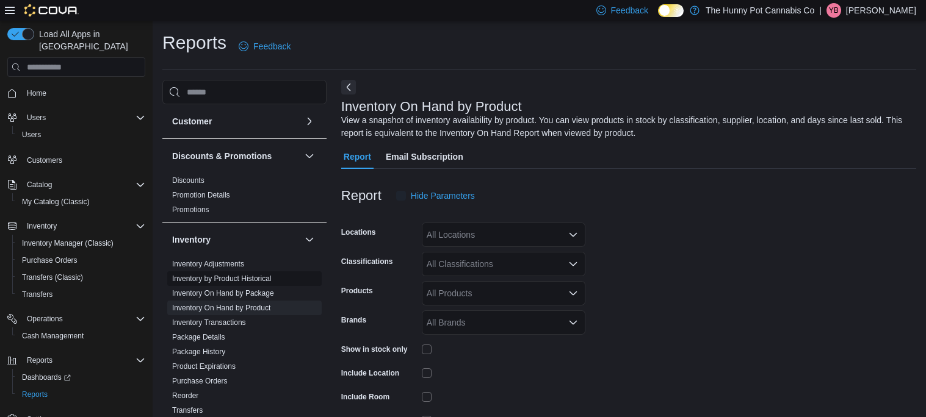
scroll to position [40, 0]
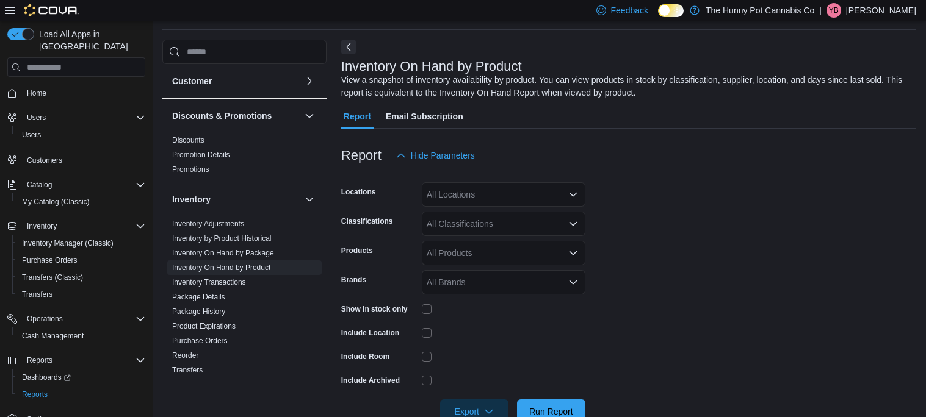
click at [473, 202] on div "All Locations" at bounding box center [504, 194] width 164 height 24
type input "***"
click at [475, 220] on span "[STREET_ADDRESS]" at bounding box center [490, 215] width 84 height 12
click at [628, 242] on form "Locations 4936 Yonge St Classifications All Classifications Products All Produc…" at bounding box center [628, 296] width 575 height 256
click at [508, 230] on div "All Classifications" at bounding box center [504, 224] width 164 height 24
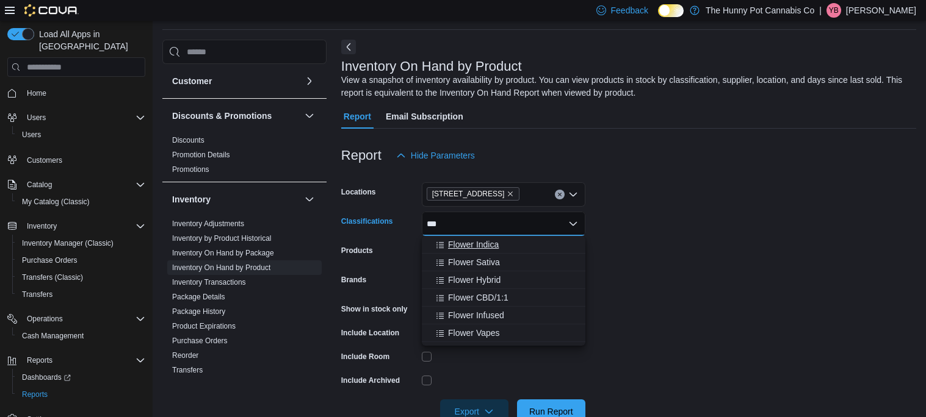
type input "***"
click at [504, 248] on div "Flower Indica" at bounding box center [503, 245] width 149 height 12
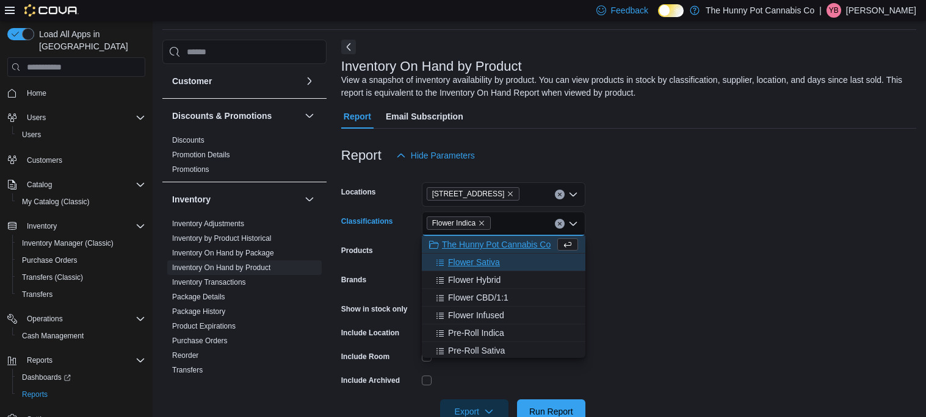
click at [503, 262] on div "Flower Sativa" at bounding box center [503, 262] width 149 height 12
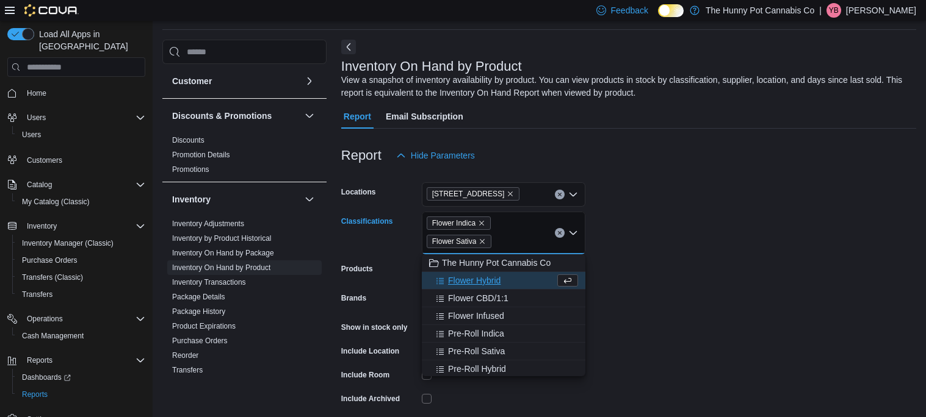
click at [500, 276] on div "Flower Hybrid" at bounding box center [492, 281] width 126 height 12
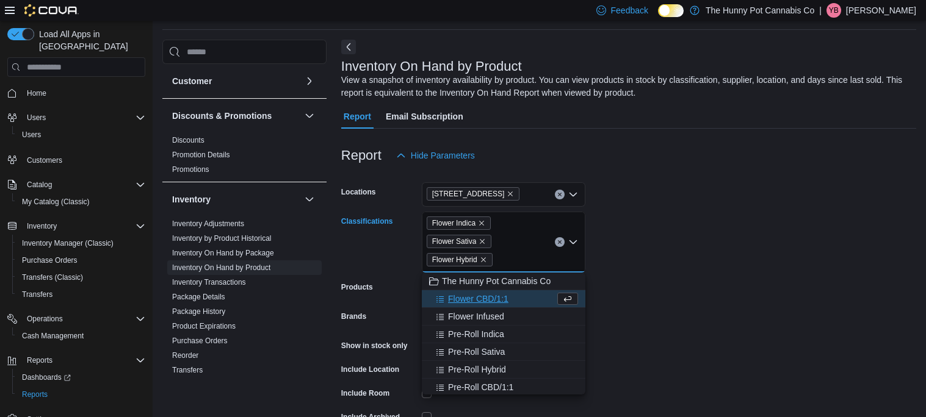
click at [500, 294] on span "Flower CBD/1:1" at bounding box center [478, 299] width 60 height 12
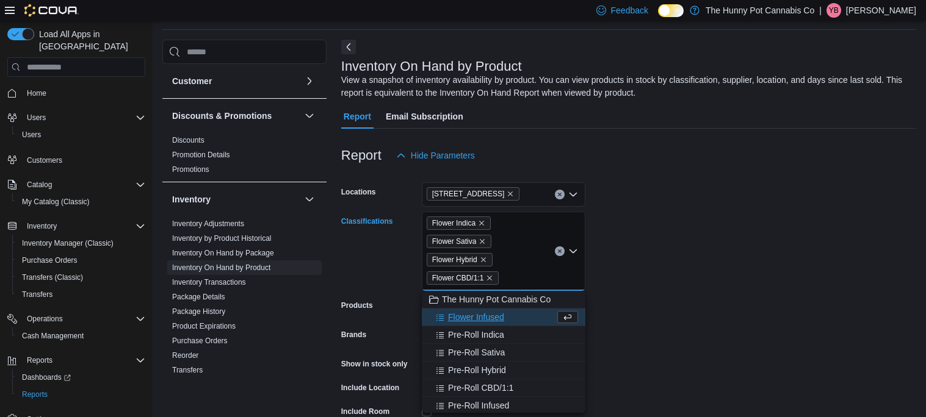
click at [680, 297] on form "Locations 4936 Yonge St Classifications Flower Indica Flower Sativa Flower Hybr…" at bounding box center [628, 323] width 575 height 311
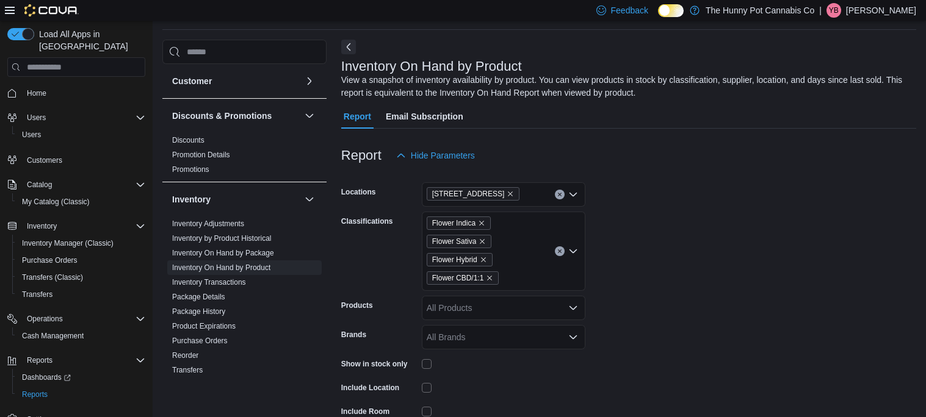
click at [414, 366] on div "Show in stock only" at bounding box center [379, 363] width 76 height 19
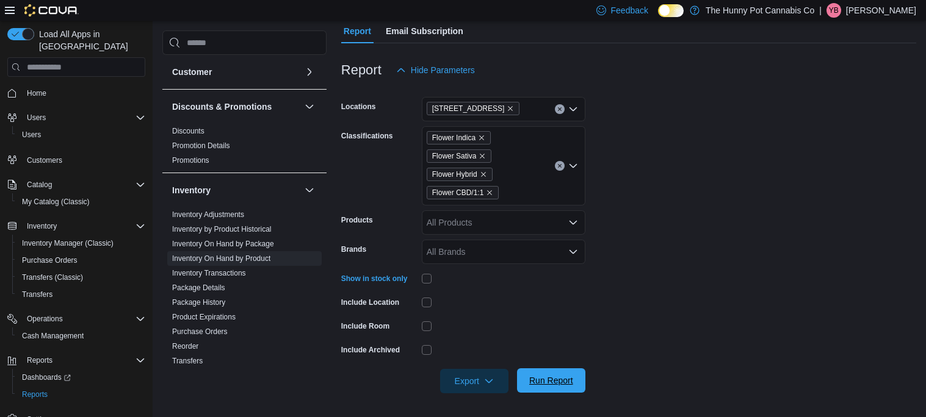
click at [534, 376] on span "Run Report" at bounding box center [551, 381] width 44 height 12
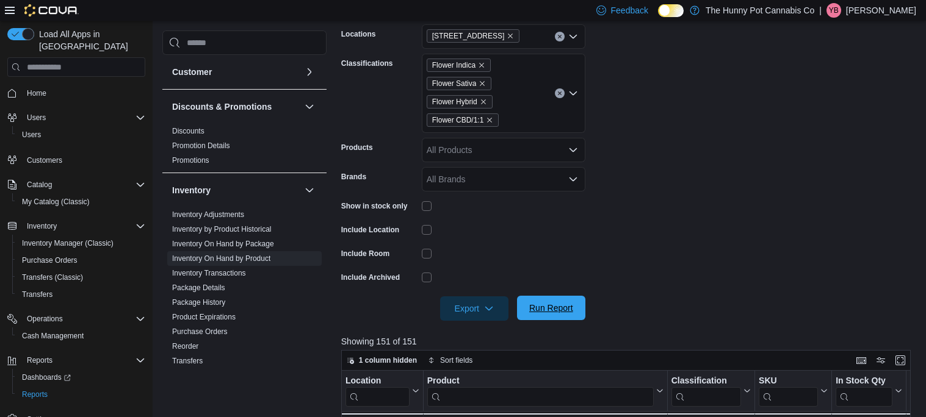
scroll to position [204, 0]
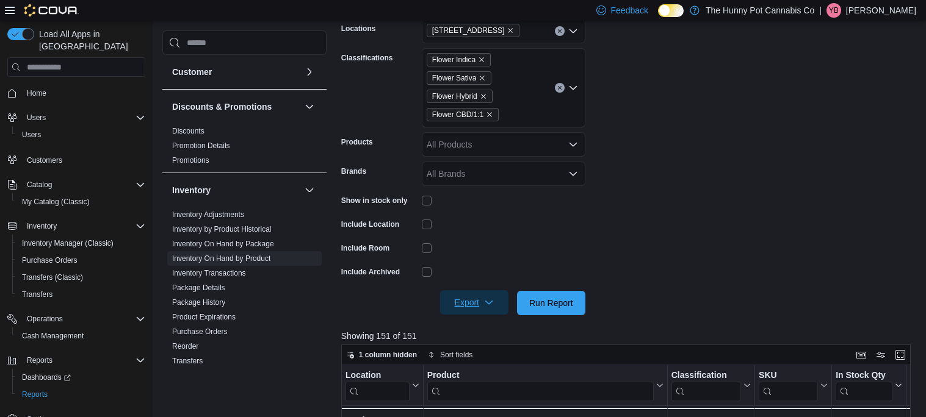
click at [485, 298] on icon "button" at bounding box center [489, 303] width 10 height 10
click at [490, 324] on span "Export to Excel" at bounding box center [475, 328] width 55 height 10
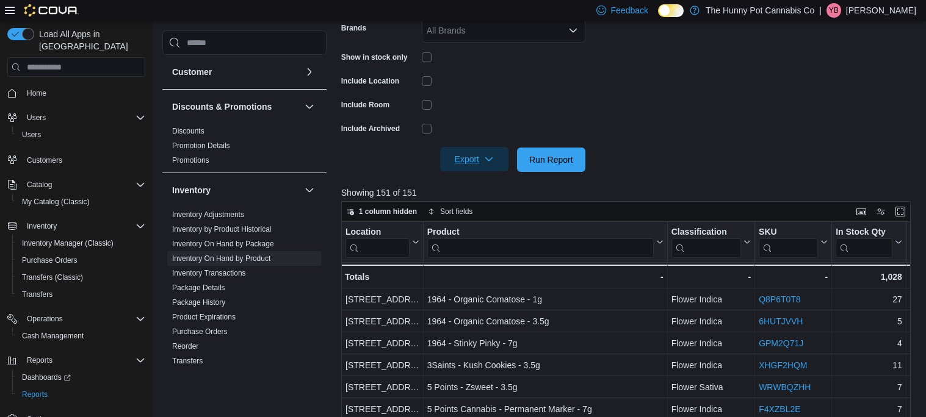
scroll to position [347, 0]
click at [531, 156] on span "Run Report" at bounding box center [551, 160] width 44 height 12
click at [461, 164] on span "Export" at bounding box center [474, 160] width 54 height 24
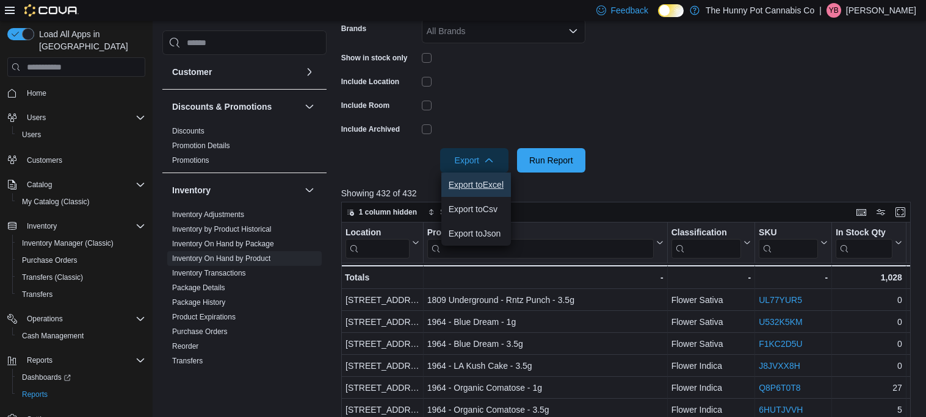
click at [473, 187] on span "Export to Excel" at bounding box center [475, 185] width 55 height 10
click at [60, 239] on span "Inventory Manager (Classic)" at bounding box center [68, 244] width 92 height 10
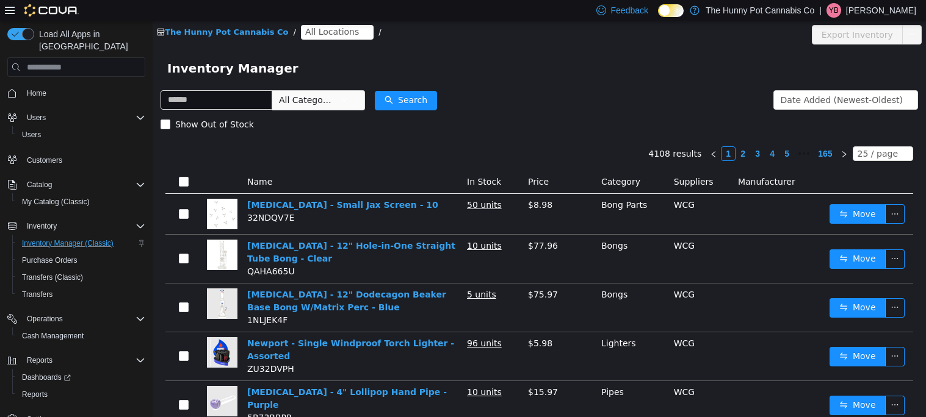
click at [334, 104] on span "All Categories" at bounding box center [307, 100] width 56 height 12
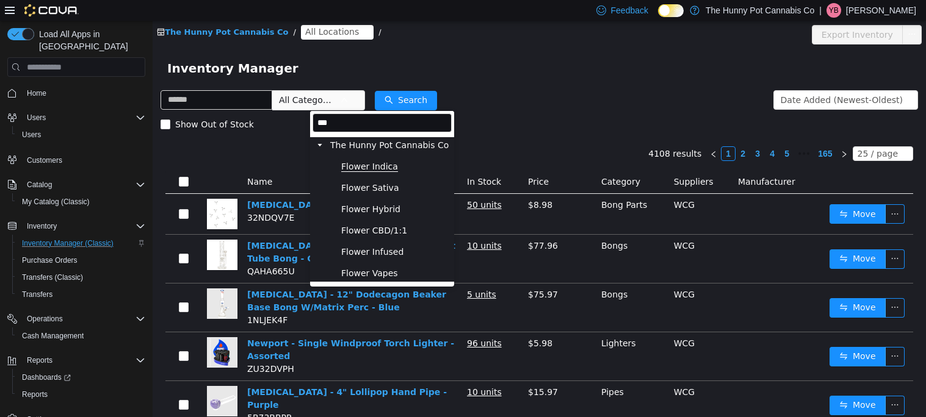
type input "***"
click at [361, 168] on span "Flower Indica" at bounding box center [369, 167] width 57 height 10
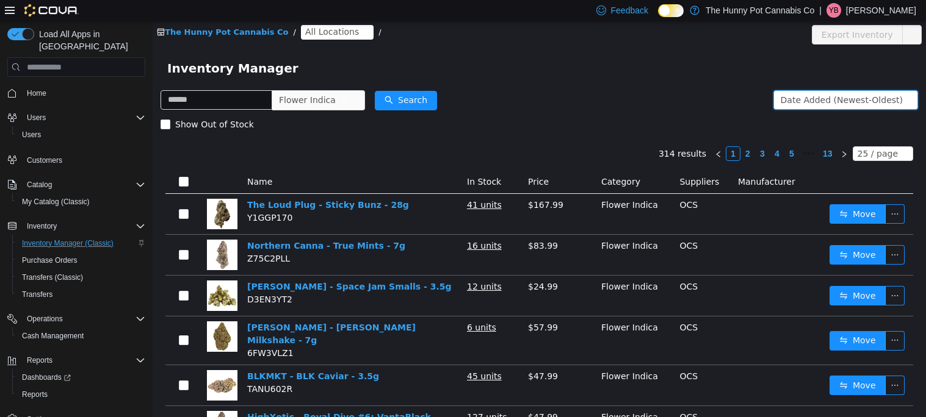
click at [827, 101] on div "Date Added (Newest-Oldest)" at bounding box center [841, 100] width 122 height 18
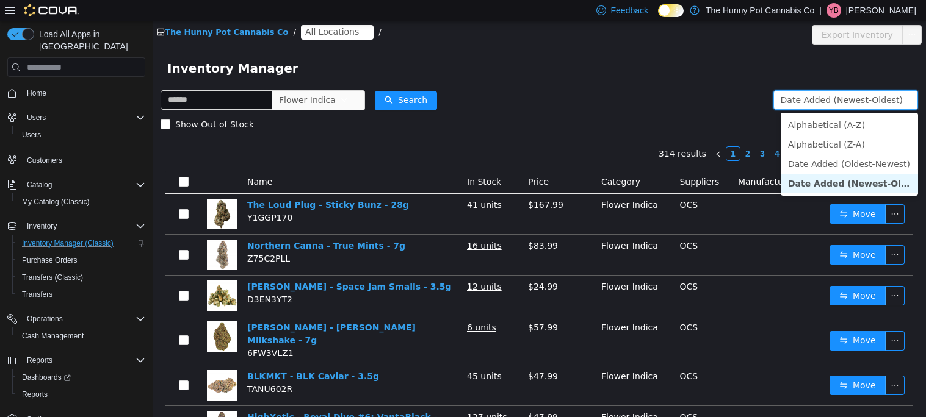
click at [827, 101] on div "Date Added (Newest-Oldest)" at bounding box center [841, 100] width 122 height 18
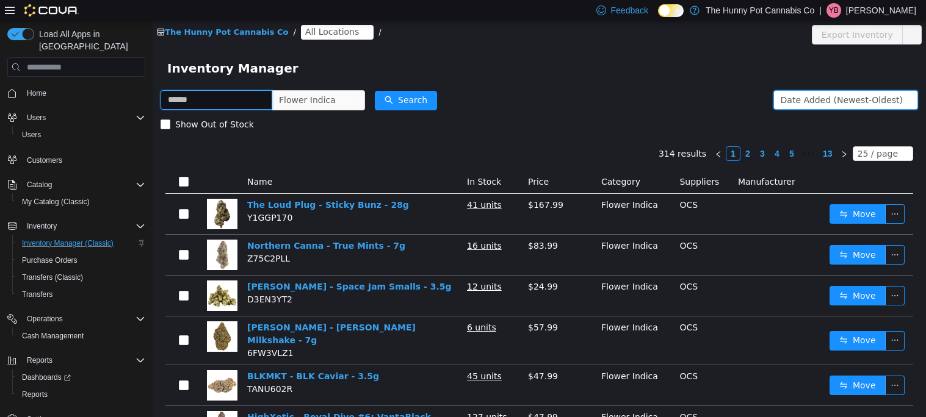
click at [255, 97] on input "text" at bounding box center [216, 100] width 112 height 20
type input "***"
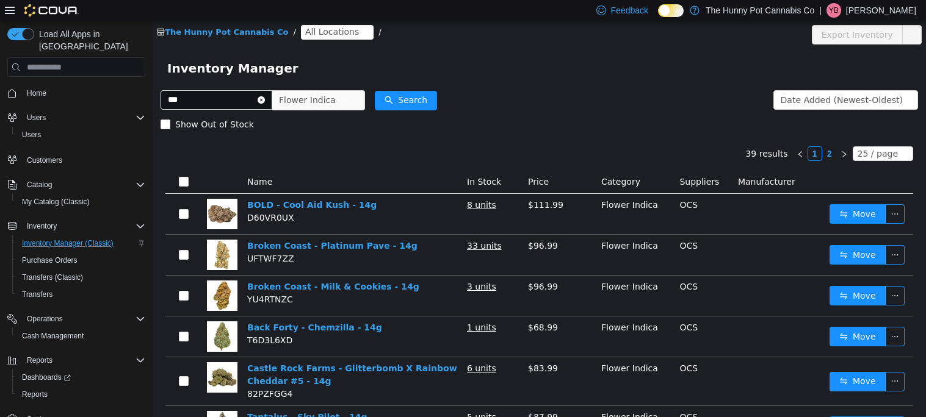
click at [308, 31] on span "All Locations" at bounding box center [332, 31] width 54 height 13
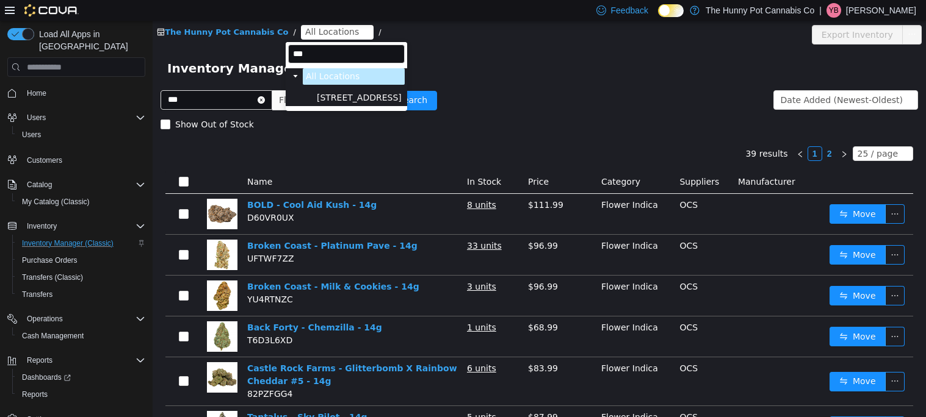
type input "***"
click at [329, 88] on li "All Locations 4936 Yonge St" at bounding box center [346, 87] width 117 height 38
click at [334, 96] on span "[STREET_ADDRESS]" at bounding box center [359, 98] width 85 height 10
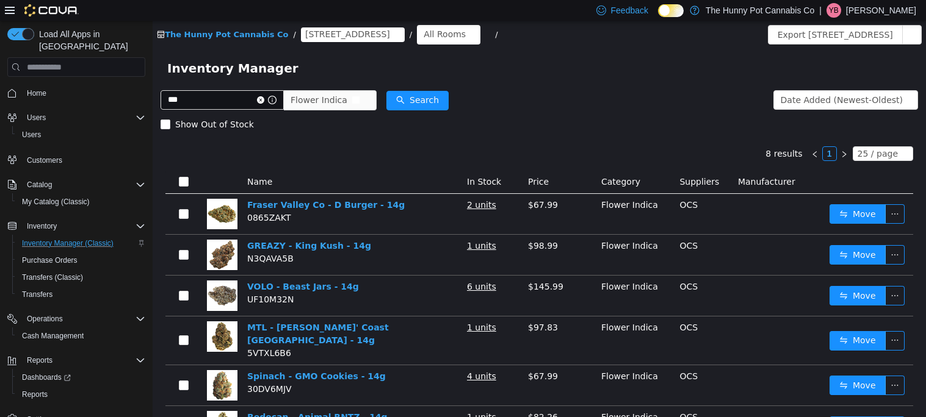
click at [347, 100] on span "Flower Indica" at bounding box center [318, 100] width 57 height 18
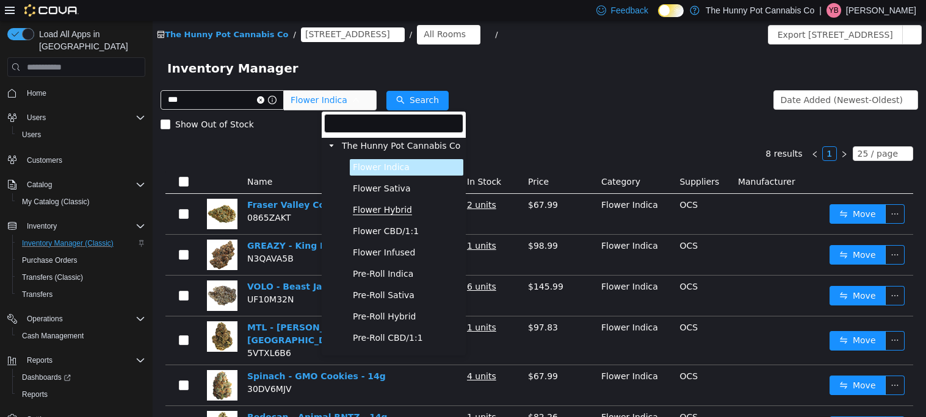
drag, startPoint x: 370, startPoint y: 100, endPoint x: 375, endPoint y: 208, distance: 108.1
click at [375, 208] on body "The Hunny Pot Cannabis Co / 4936 Yonge St / All Rooms / Export 4936 Yonge St In…" at bounding box center [539, 219] width 773 height 397
drag, startPoint x: 375, startPoint y: 208, endPoint x: 394, endPoint y: 193, distance: 23.9
click at [394, 193] on span "Flower Sativa" at bounding box center [406, 189] width 113 height 16
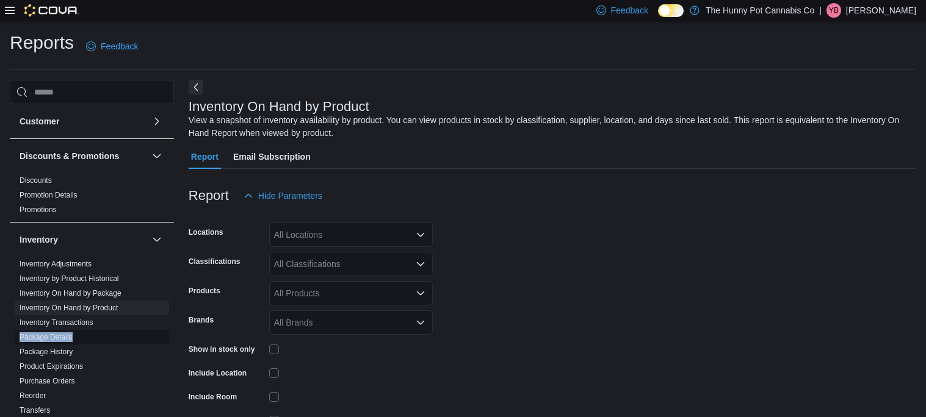
click at [15, 13] on div "Feedback Dark Mode The Hunny Pot Cannabis Co | YB [PERSON_NAME] Balaji Reports …" at bounding box center [463, 244] width 926 height 489
click at [15, 13] on div at bounding box center [42, 10] width 74 height 12
click at [12, 9] on icon at bounding box center [10, 10] width 10 height 10
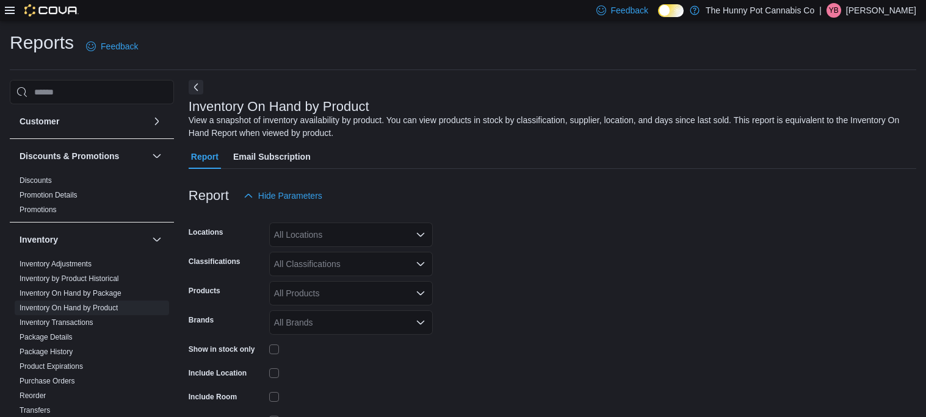
click at [12, 9] on icon at bounding box center [10, 10] width 10 height 10
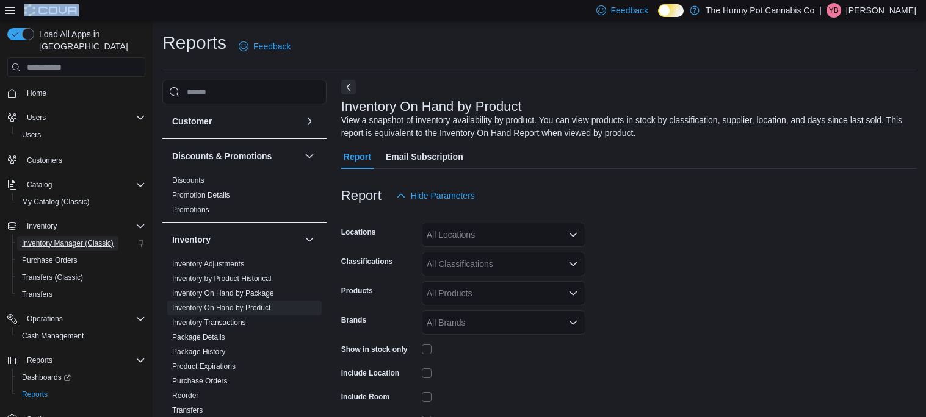
click at [85, 239] on span "Inventory Manager (Classic)" at bounding box center [68, 244] width 92 height 10
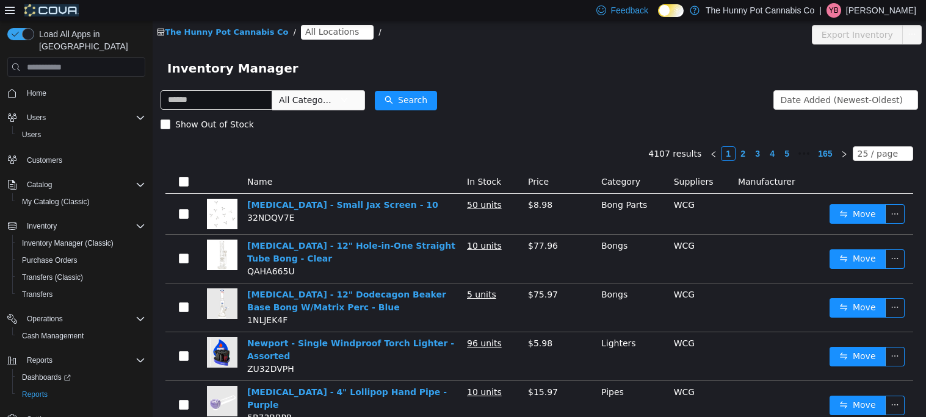
click at [365, 95] on span "All Categories" at bounding box center [318, 100] width 93 height 20
click at [340, 104] on span "All Categories" at bounding box center [309, 100] width 61 height 18
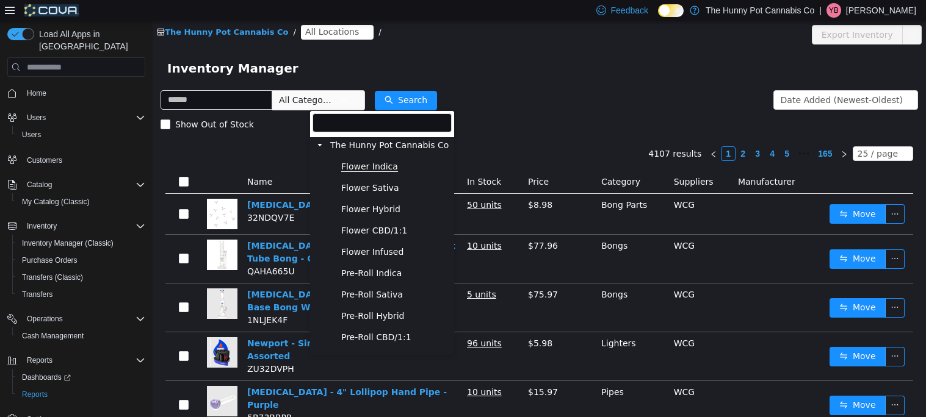
drag, startPoint x: 375, startPoint y: 104, endPoint x: 373, endPoint y: 168, distance: 64.1
click at [373, 168] on body "The Hunny Pot Cannabis Co / All Locations / Export Inventory Inventory Manager …" at bounding box center [539, 219] width 773 height 397
drag, startPoint x: 373, startPoint y: 168, endPoint x: 371, endPoint y: 185, distance: 17.3
click at [371, 185] on span "Flower Sativa" at bounding box center [370, 188] width 58 height 10
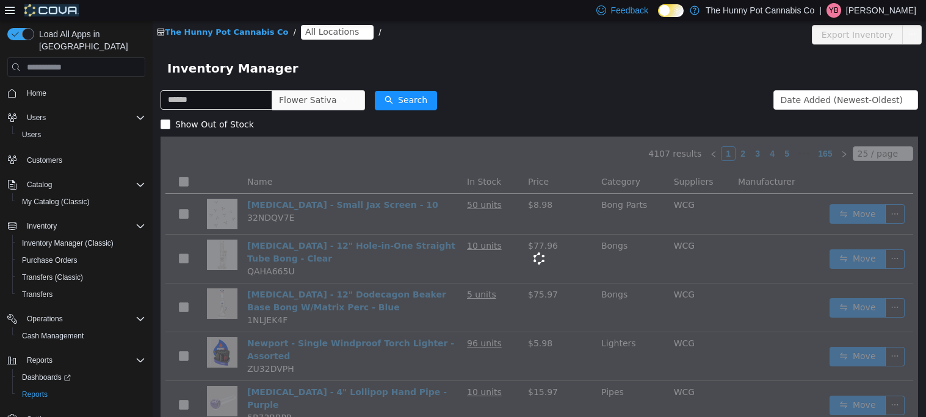
click at [371, 185] on div "Cova-Icon" at bounding box center [538, 259] width 757 height 244
click at [251, 101] on input "text" at bounding box center [216, 100] width 112 height 20
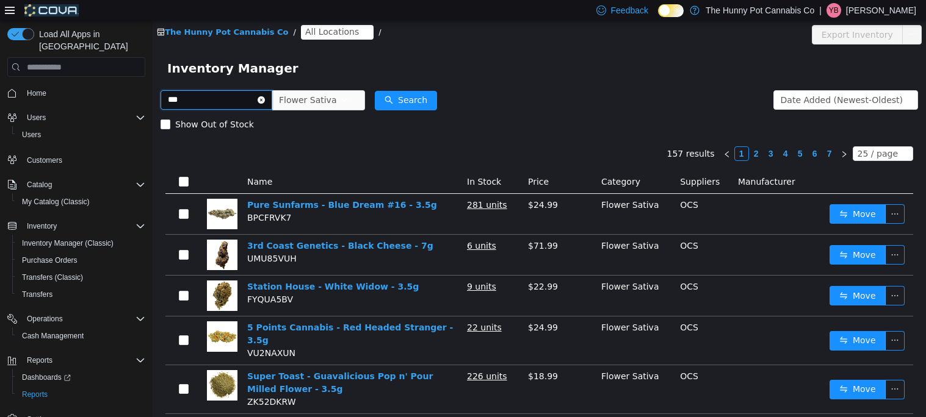
type input "***"
click at [320, 31] on span "All Locations" at bounding box center [332, 31] width 54 height 13
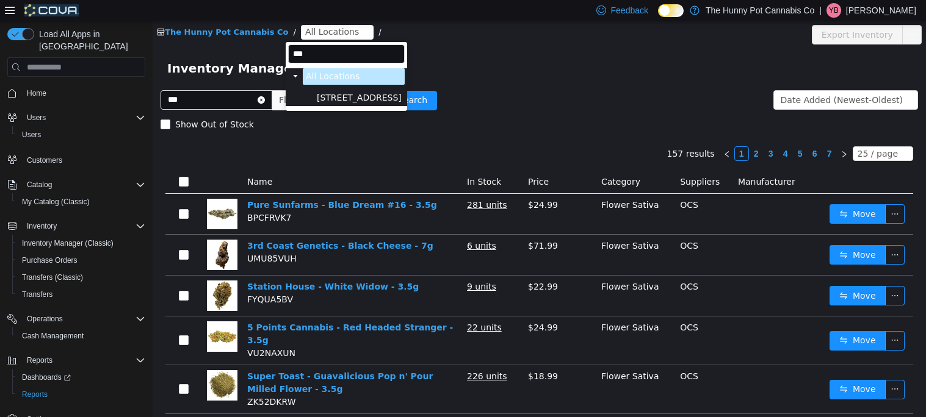
type input "***"
drag, startPoint x: 320, startPoint y: 31, endPoint x: 326, endPoint y: 93, distance: 62.5
click at [326, 93] on body "The Hunny Pot Cannabis Co / All Locations / Export Inventory Inventory Manager …" at bounding box center [539, 219] width 773 height 397
click at [326, 93] on span "[STREET_ADDRESS]" at bounding box center [359, 98] width 85 height 10
click at [326, 93] on span "Flower Sativa" at bounding box center [308, 100] width 58 height 18
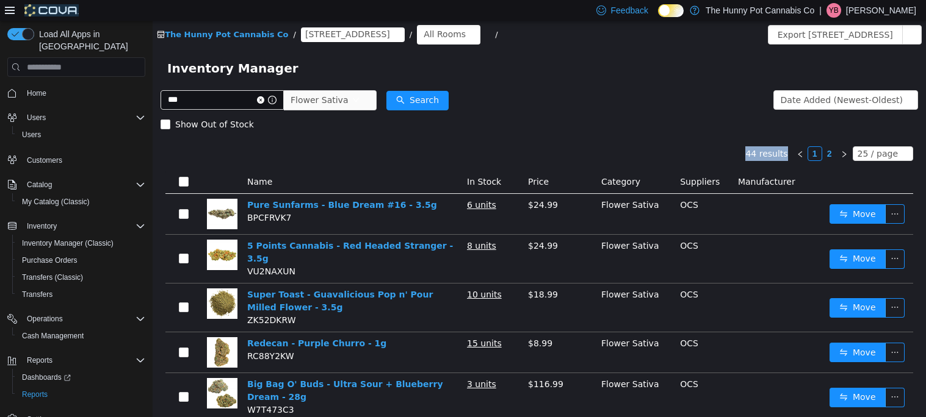
drag, startPoint x: 592, startPoint y: 138, endPoint x: 364, endPoint y: 127, distance: 227.8
click at [364, 127] on div "Show Out of Stock" at bounding box center [538, 124] width 757 height 24
click at [446, 96] on button "Search" at bounding box center [417, 101] width 62 height 20
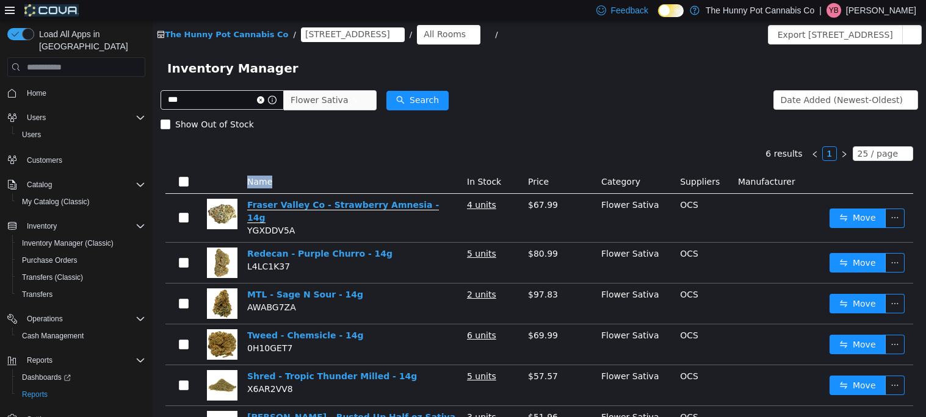
drag, startPoint x: 431, startPoint y: 160, endPoint x: 416, endPoint y: 207, distance: 49.8
click at [416, 207] on div "6 results 1 25 / page Name In Stock Price Category Suppliers Manufacturer [GEOG…" at bounding box center [538, 296] width 757 height 318
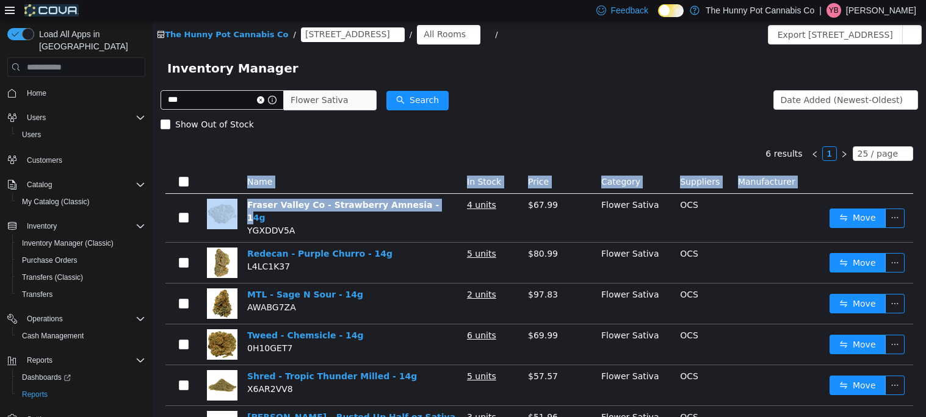
click at [404, 151] on div "6 results 1 25 / page Name In Stock Price Category Suppliers Manufacturer [GEOG…" at bounding box center [538, 296] width 757 height 318
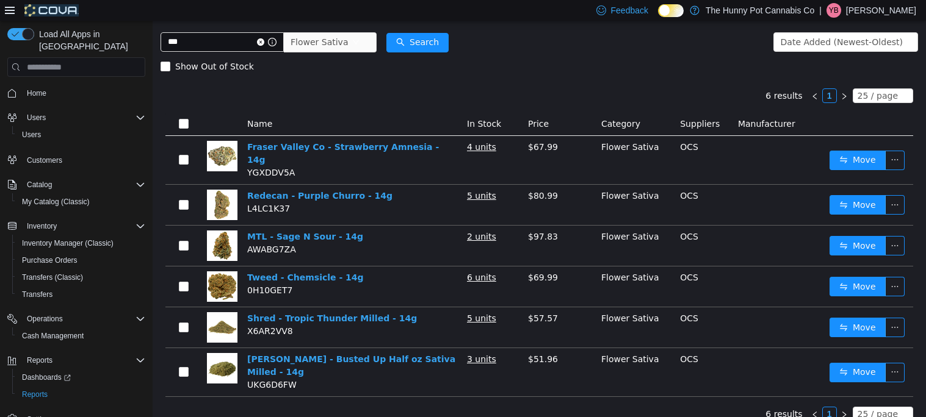
scroll to position [63, 0]
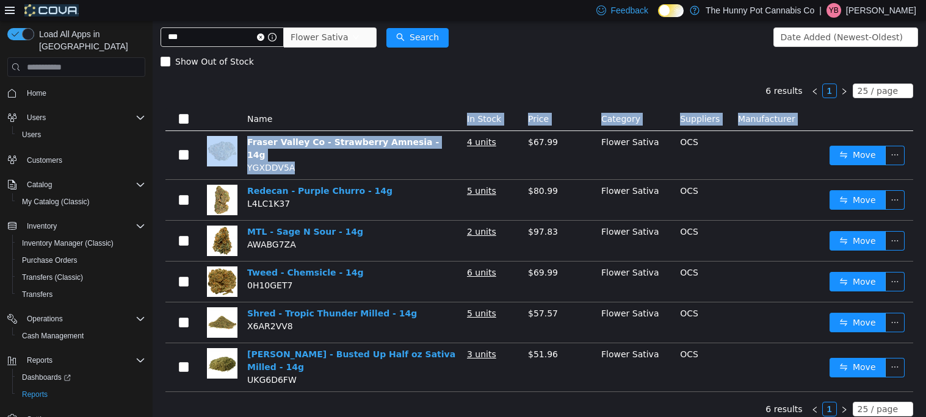
drag, startPoint x: 404, startPoint y: 151, endPoint x: 263, endPoint y: 115, distance: 145.5
click at [263, 115] on table "Name In Stock Price Category Suppliers Manufacturer [GEOGRAPHIC_DATA] Co - [GEO…" at bounding box center [538, 250] width 747 height 284
click at [497, 49] on div "Show Out of Stock" at bounding box center [538, 61] width 757 height 24
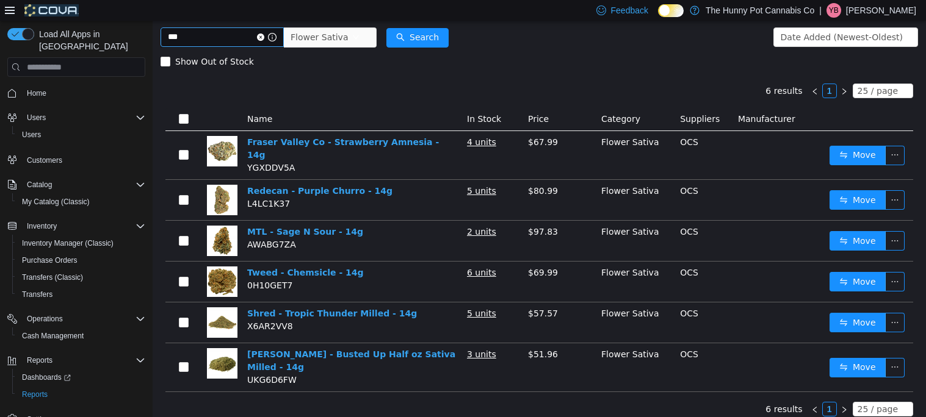
click at [264, 37] on icon "icon: close-circle" at bounding box center [260, 37] width 7 height 7
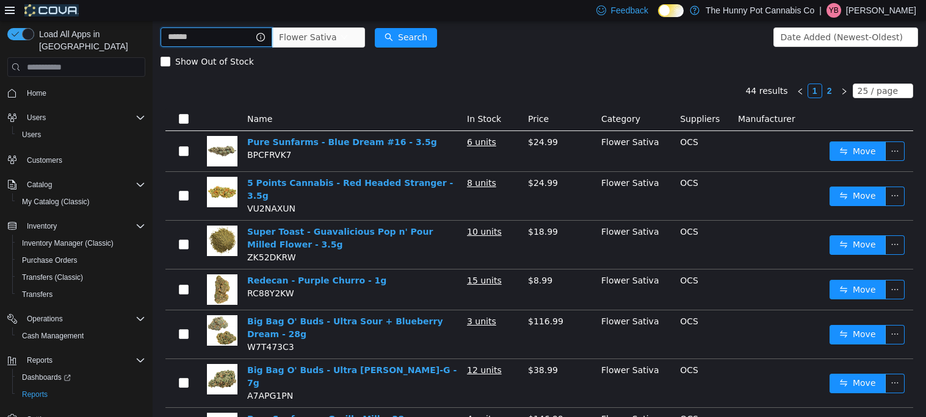
click at [262, 38] on input "text" at bounding box center [216, 37] width 112 height 20
type input "***"
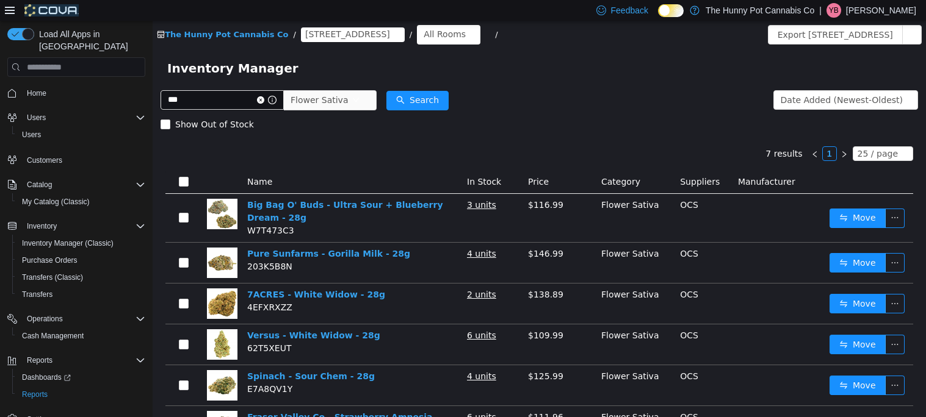
click at [264, 101] on icon "icon: close-circle" at bounding box center [260, 99] width 7 height 7
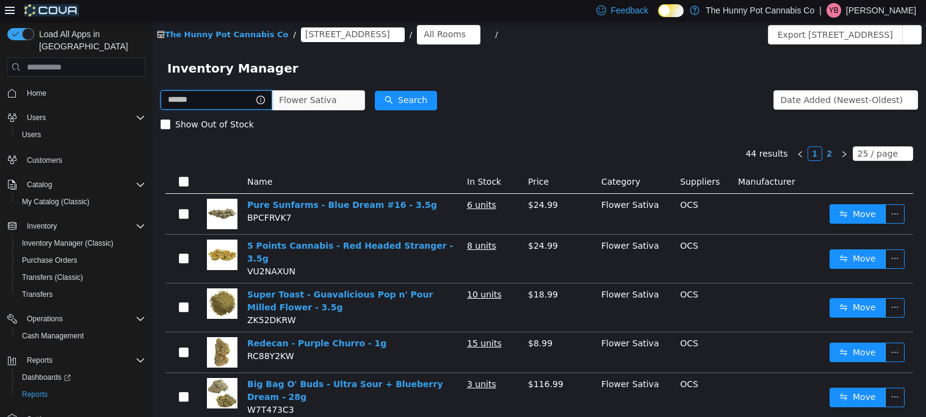
click at [264, 106] on input "text" at bounding box center [216, 100] width 112 height 20
type input "**"
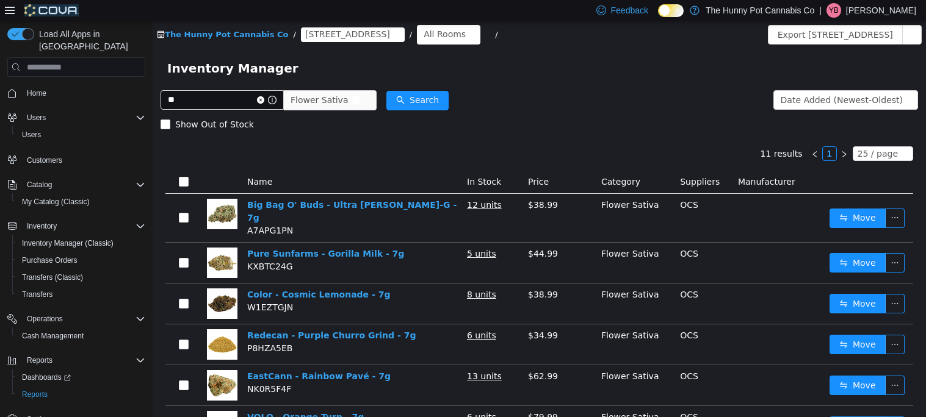
click at [348, 95] on span "Flower Sativa" at bounding box center [319, 100] width 58 height 18
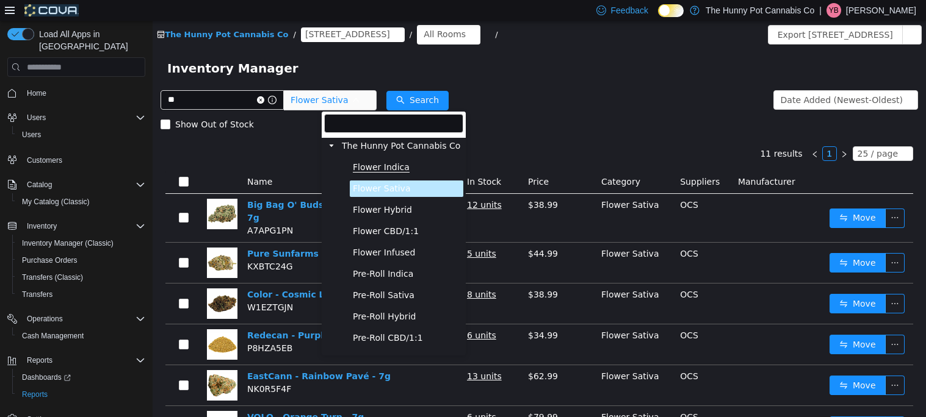
click at [365, 166] on span "Flower Indica" at bounding box center [381, 167] width 57 height 10
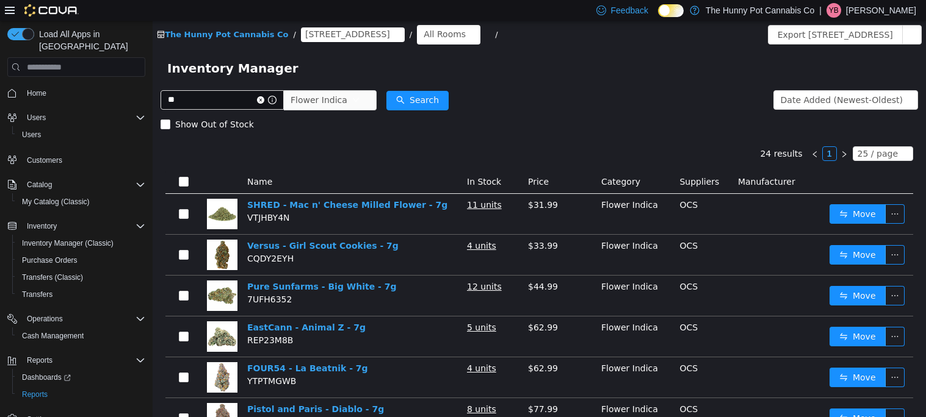
click at [264, 101] on icon "icon: close-circle" at bounding box center [260, 99] width 7 height 7
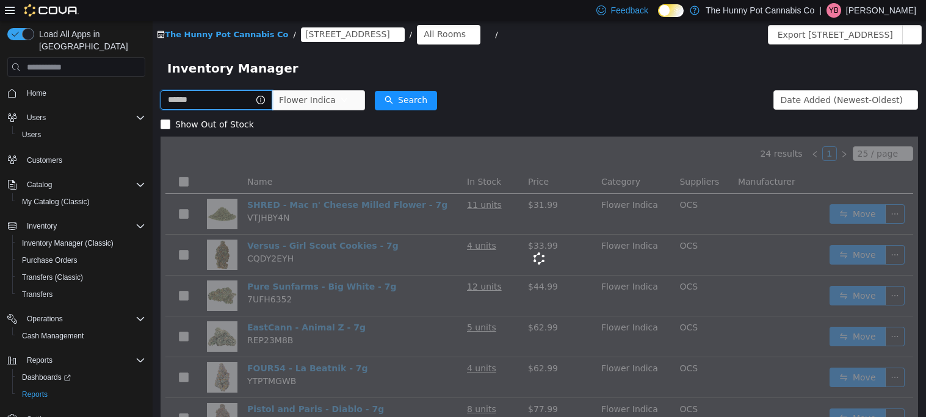
click at [272, 101] on input "text" at bounding box center [216, 100] width 112 height 20
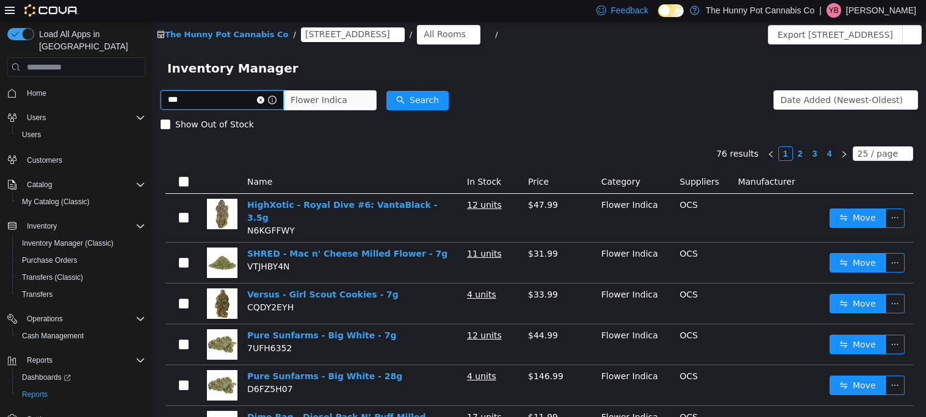
type input "***"
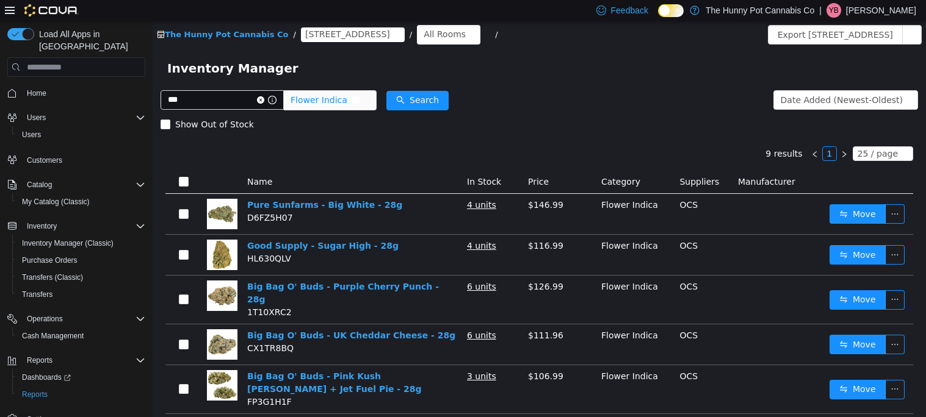
click at [347, 98] on span "Flower Indica" at bounding box center [318, 100] width 57 height 18
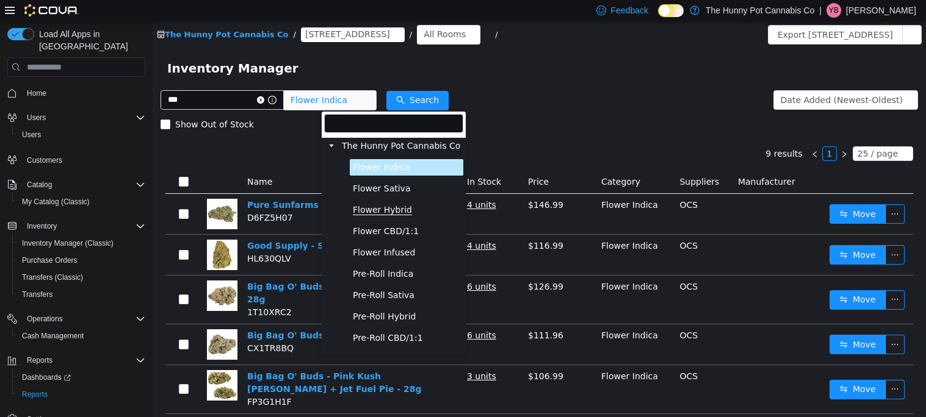
click at [375, 214] on span "Flower Hybrid" at bounding box center [382, 210] width 59 height 10
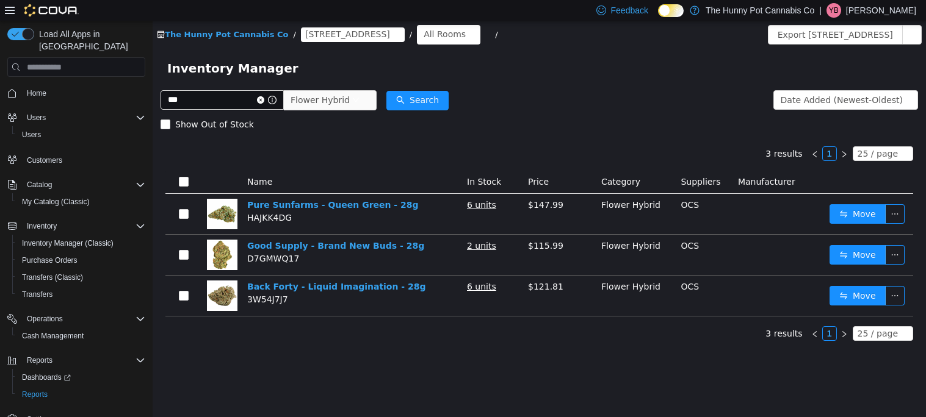
click at [264, 99] on icon "icon: close-circle" at bounding box center [260, 99] width 7 height 7
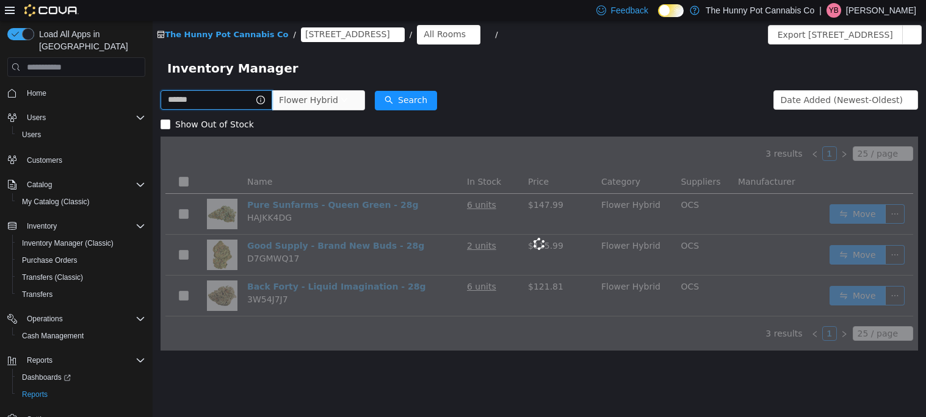
click at [271, 105] on input "text" at bounding box center [216, 100] width 112 height 20
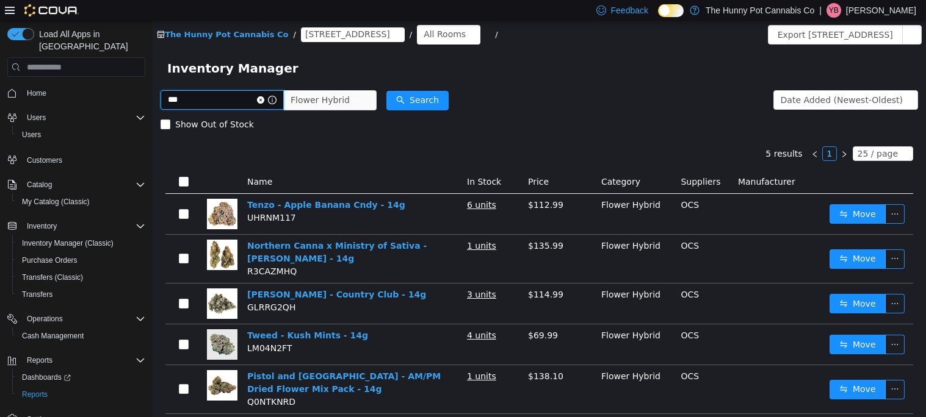
scroll to position [32, 0]
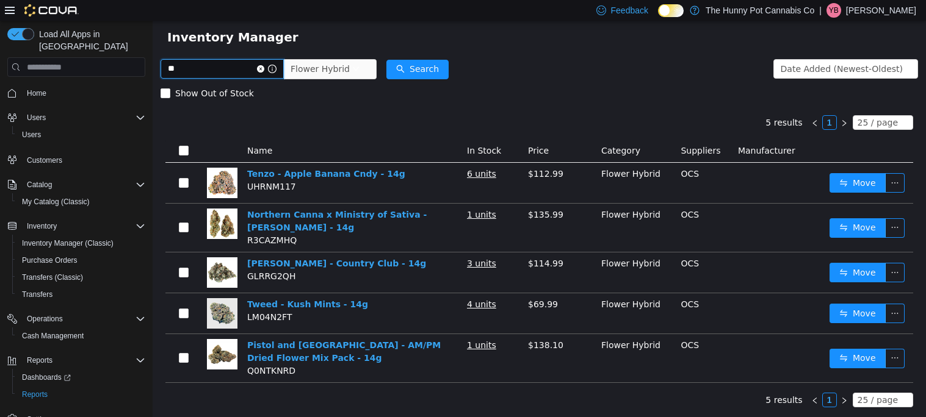
type input "*"
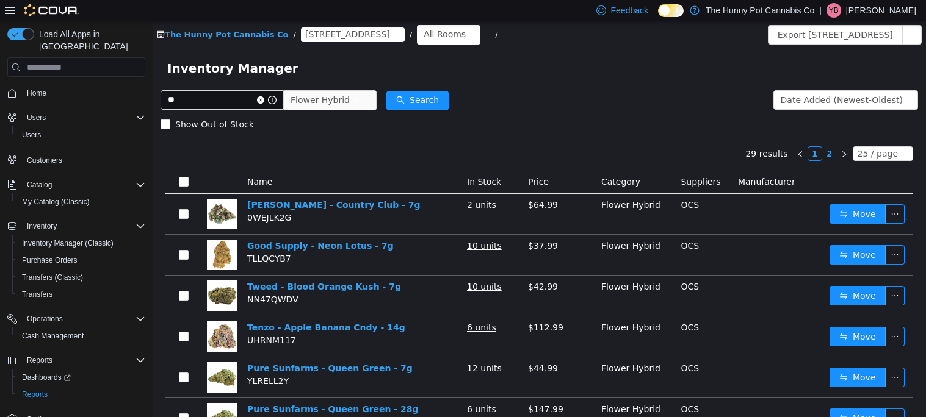
click at [257, 108] on input "**" at bounding box center [221, 100] width 123 height 20
type input "**"
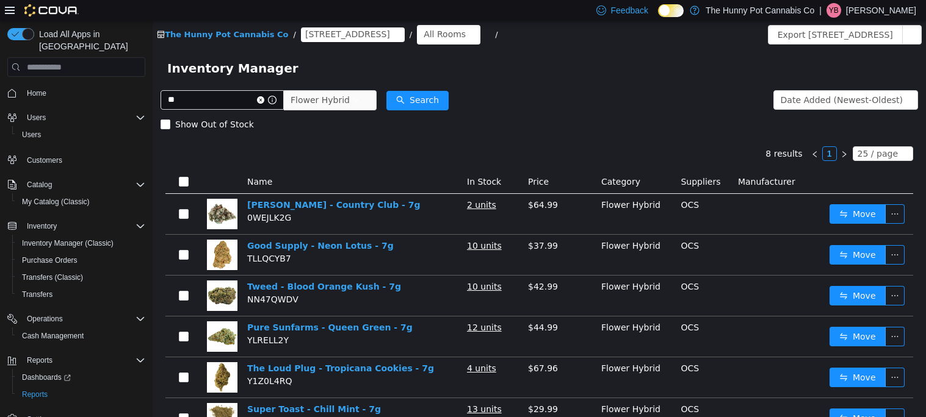
click at [264, 99] on icon "icon: close-circle" at bounding box center [260, 99] width 7 height 7
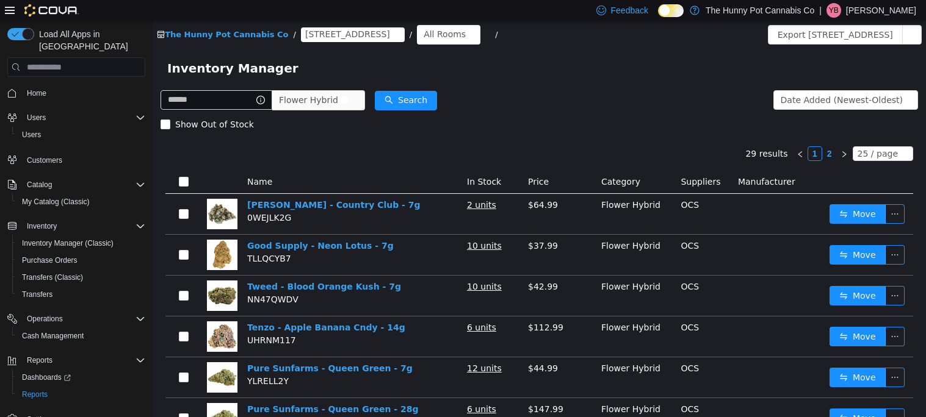
click at [338, 100] on span "Flower Hybrid" at bounding box center [308, 100] width 59 height 18
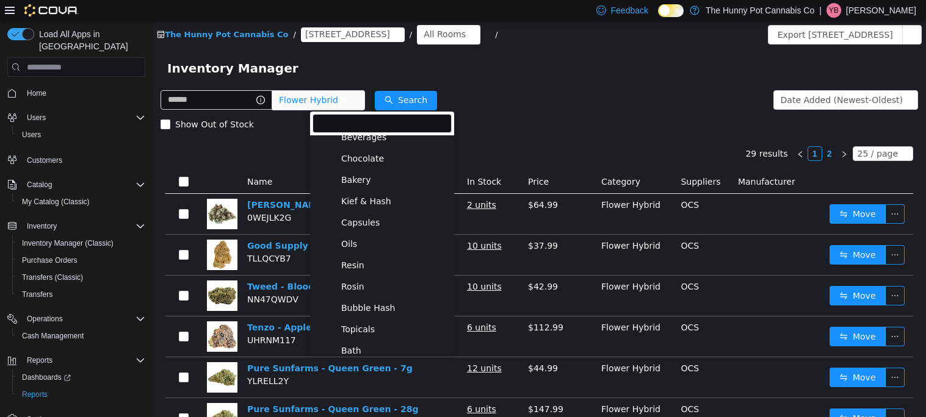
scroll to position [332, 0]
click at [353, 219] on span "Capsules" at bounding box center [360, 220] width 38 height 10
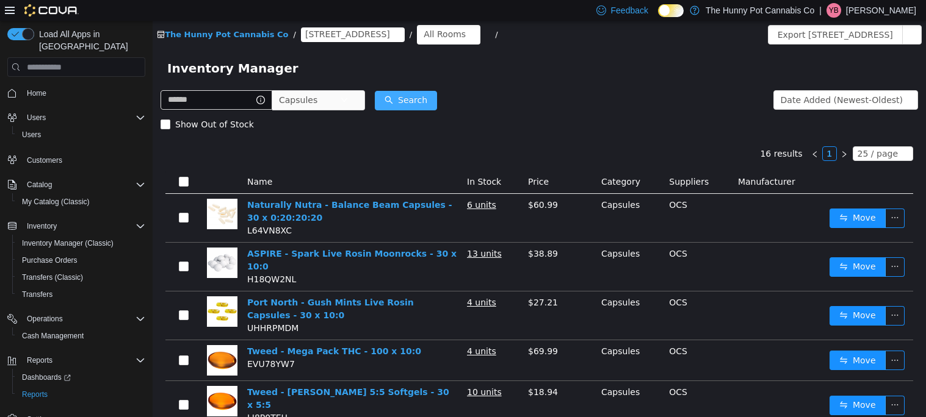
click at [420, 103] on button "Search" at bounding box center [406, 101] width 62 height 20
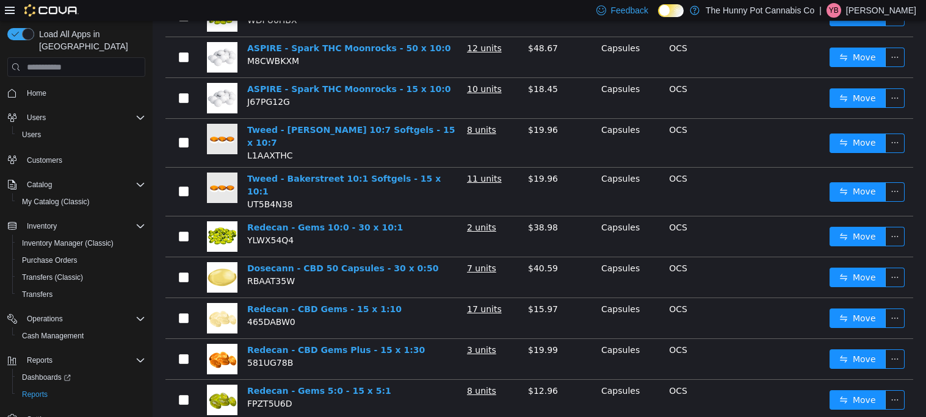
scroll to position [0, 0]
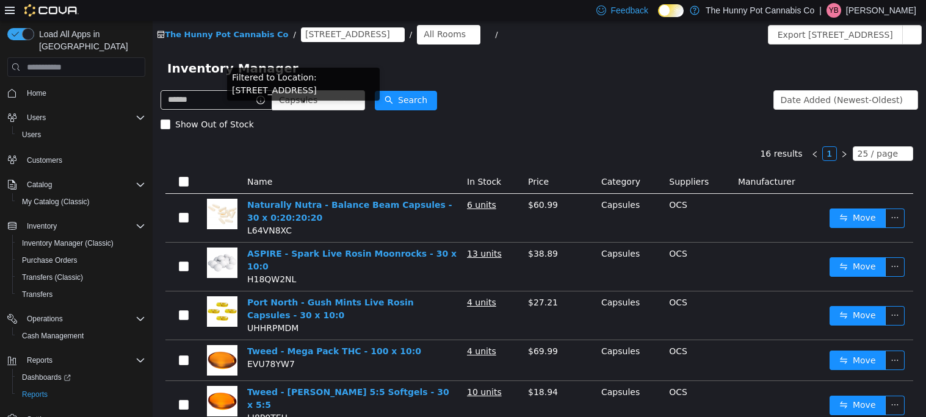
click at [265, 98] on icon "icon: info-circle" at bounding box center [260, 100] width 9 height 9
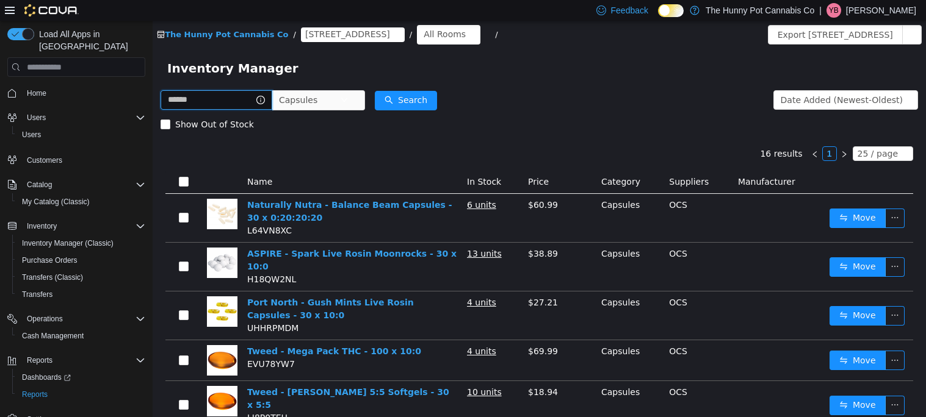
click at [272, 100] on input "text" at bounding box center [216, 100] width 112 height 20
click at [340, 97] on span "Capsules" at bounding box center [309, 100] width 61 height 18
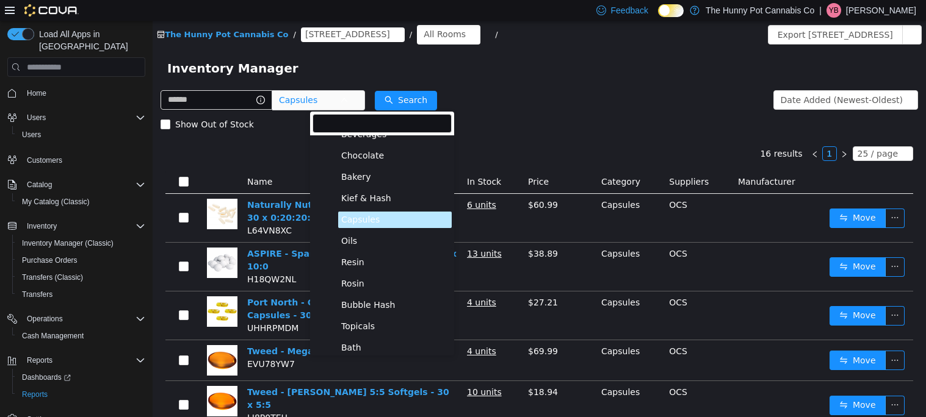
click at [360, 246] on span "Oils" at bounding box center [394, 241] width 113 height 16
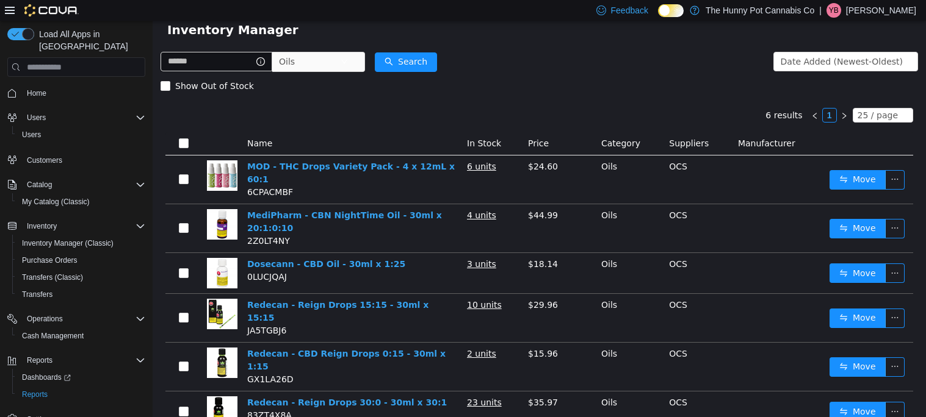
scroll to position [57, 0]
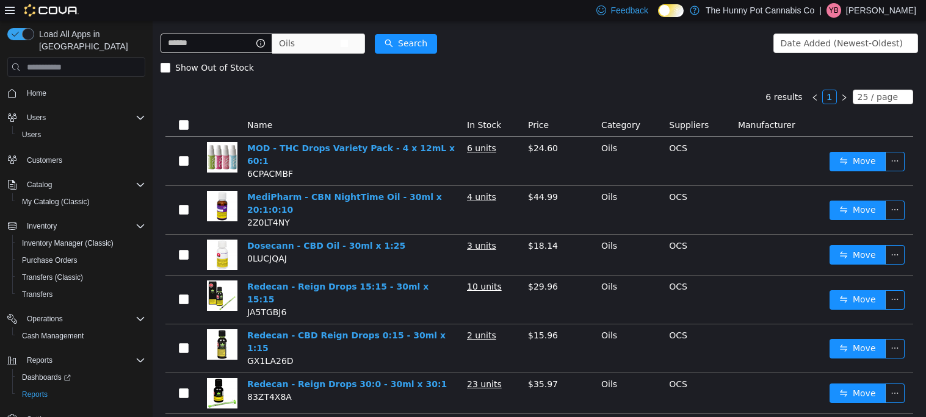
click at [340, 38] on span "Oils" at bounding box center [309, 43] width 61 height 18
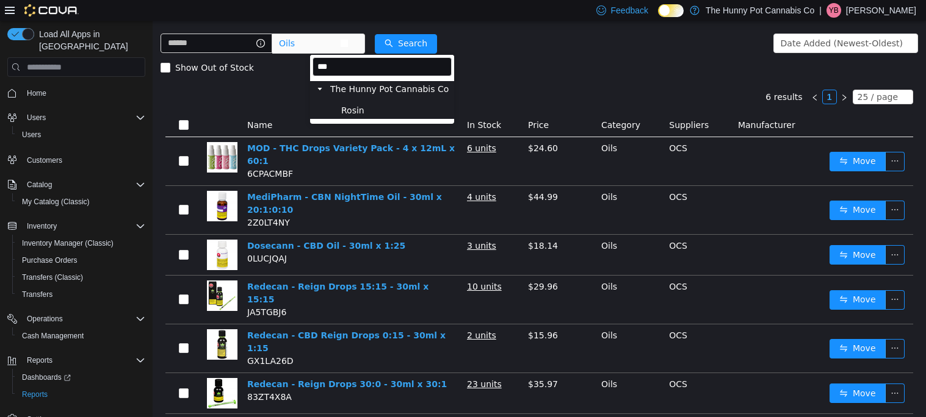
scroll to position [0, 0]
type input "***"
click at [337, 109] on span at bounding box center [330, 111] width 15 height 15
click at [350, 107] on span "Rosin" at bounding box center [352, 111] width 23 height 10
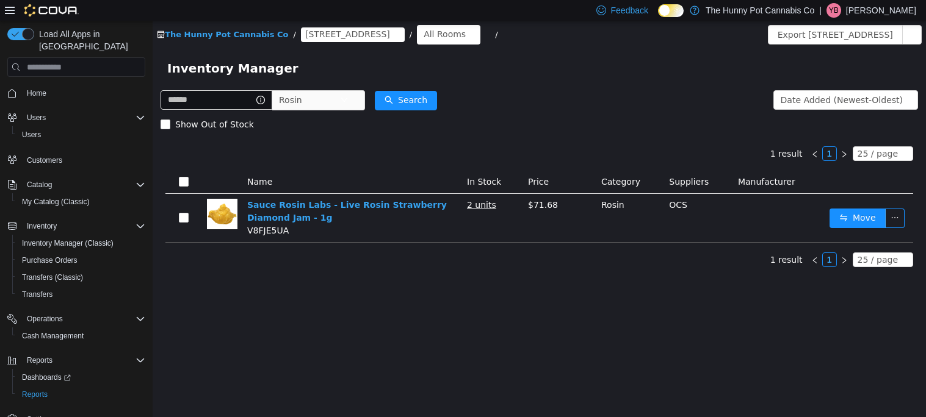
click at [365, 99] on span "Rosin" at bounding box center [318, 100] width 93 height 20
click at [340, 98] on span "Rosin" at bounding box center [309, 100] width 61 height 18
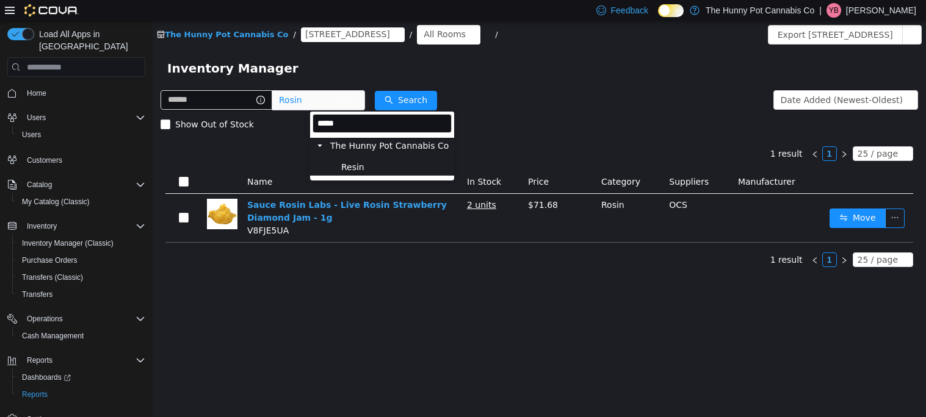
type input "*****"
click at [363, 163] on span "Resin" at bounding box center [394, 167] width 113 height 16
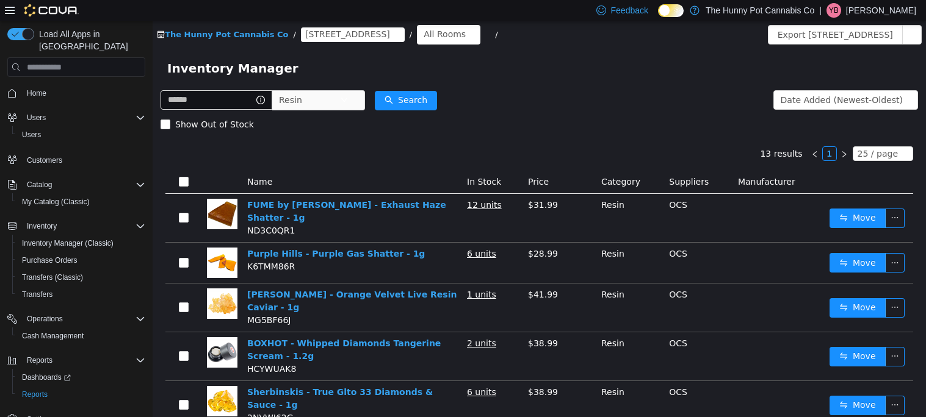
scroll to position [359, 0]
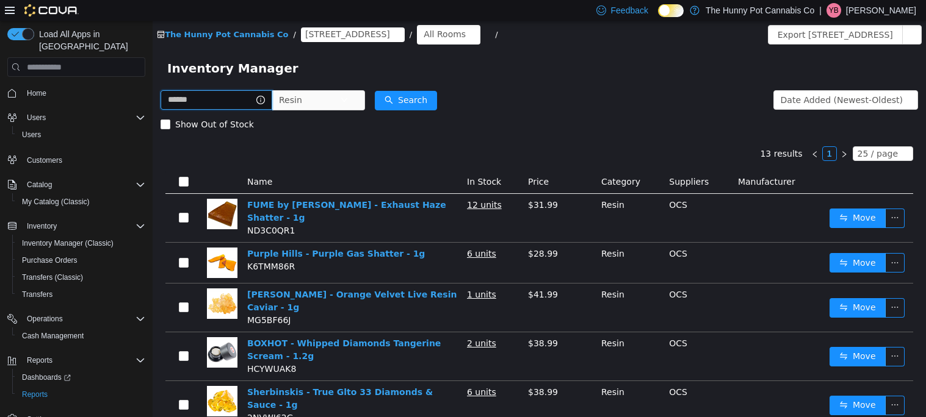
click at [257, 105] on input "text" at bounding box center [216, 100] width 112 height 20
click at [340, 98] on span "Resin" at bounding box center [309, 100] width 61 height 18
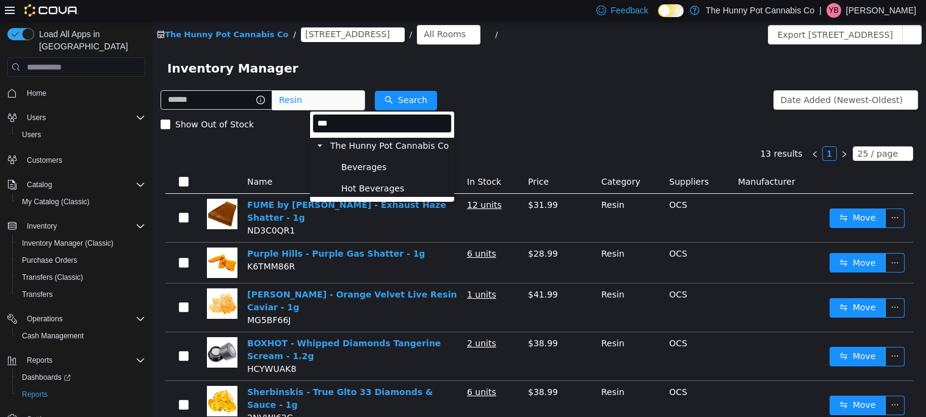
type input "***"
click at [372, 160] on span "Beverages" at bounding box center [394, 167] width 113 height 16
